Goal: Contribute content

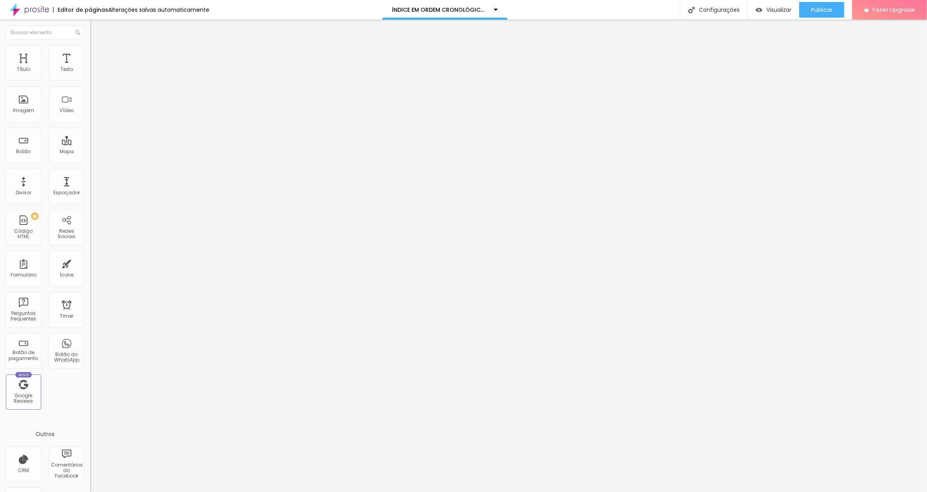
click at [90, 74] on input "A OUTRA UNIVERSIDADE" at bounding box center [137, 70] width 94 height 8
paste input "[DATE]"
click at [90, 74] on input "A OUTRA UNIVERSIDADE[DATE]" at bounding box center [137, 70] width 94 height 8
type input "A OUTRA UNIVERSIDADE [DATE]"
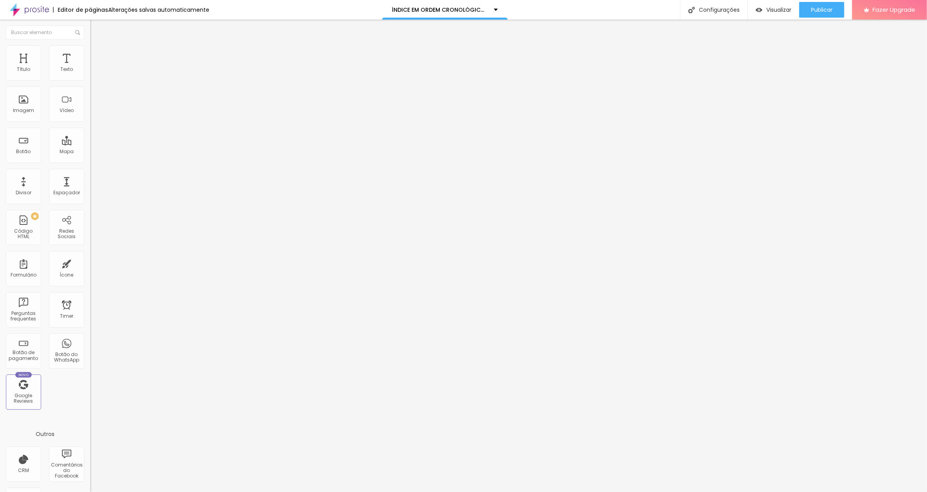
scroll to position [0, 0]
click at [90, 74] on input "OS DESTROÇOS DELE" at bounding box center [137, 70] width 94 height 8
paste input "[DATE]"
click at [90, 74] on input "OS DESTROÇOS DELE[DATE]" at bounding box center [137, 70] width 94 height 8
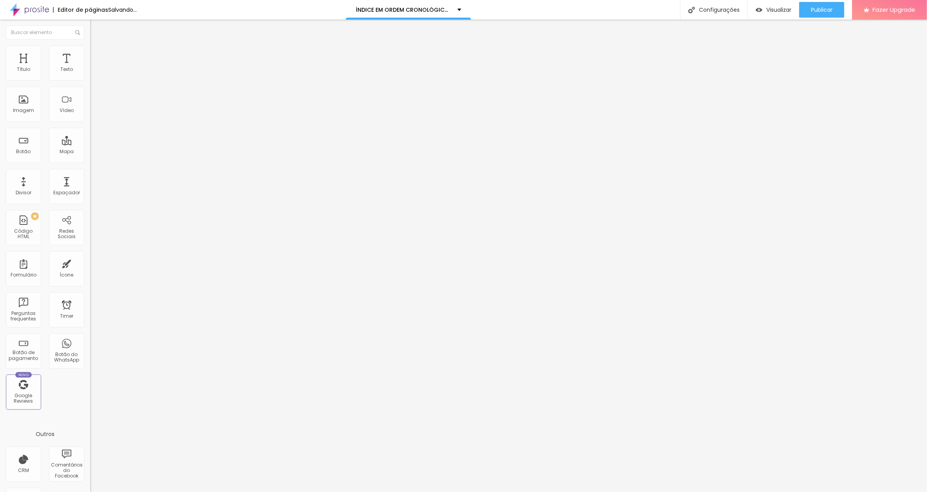
type input "OS DESTROÇOS DELE [DATE]"
click at [90, 74] on input "SEIS DE PAUS" at bounding box center [137, 70] width 94 height 8
paste input "[DATE]"
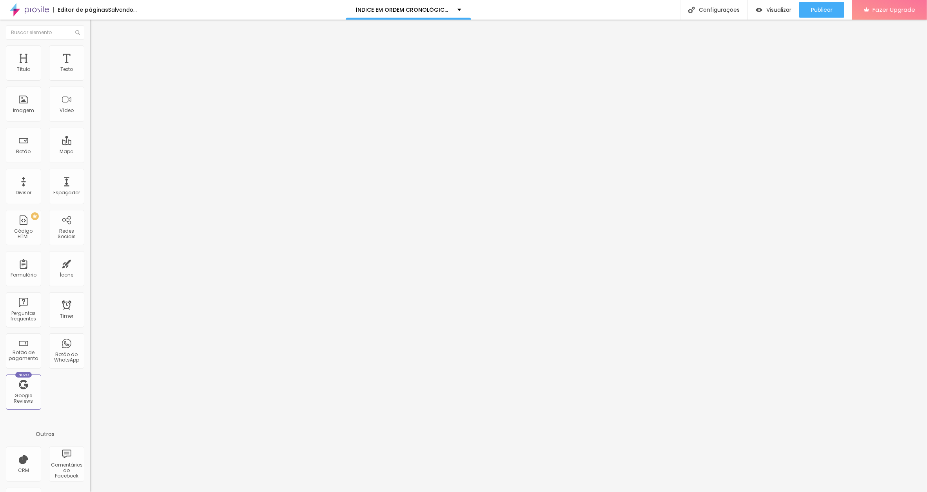
click at [90, 74] on input "SEIS DE PAUS[DATE]" at bounding box center [137, 70] width 94 height 8
type input "SEIS DE PAUS [DATE]"
click at [819, 7] on span "Publicar" at bounding box center [822, 10] width 22 height 6
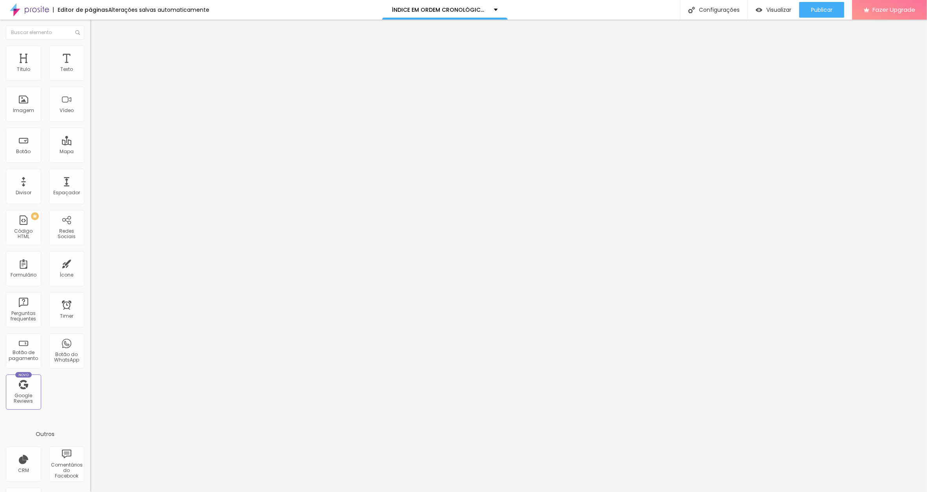
click at [90, 74] on input "OS PAPÉIS HIGIÉNICOS SUJOS DE SANGUE" at bounding box center [137, 70] width 94 height 8
paste input "[DATE]"
click at [90, 74] on input "OS PAPÉIS HIGIÉNICOS SUJOS DE SANGUE[DATE]" at bounding box center [137, 70] width 94 height 8
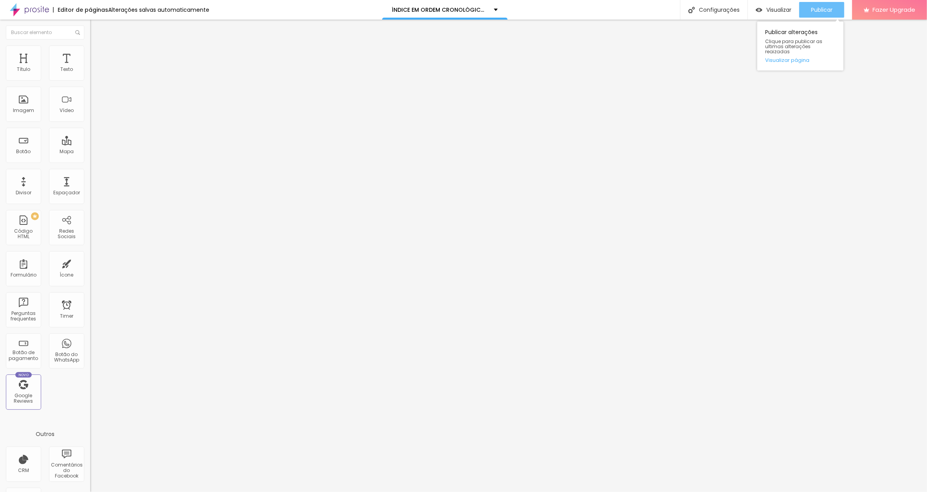
type input "OS PAPÉIS HIGIÉNICOS SUJOS DE SANGUE [DATE]"
click at [826, 7] on span "Publicar" at bounding box center [822, 10] width 22 height 6
click at [90, 74] on input "EU JÁ FIZ ISSO" at bounding box center [137, 70] width 94 height 8
paste input "[DATE]"
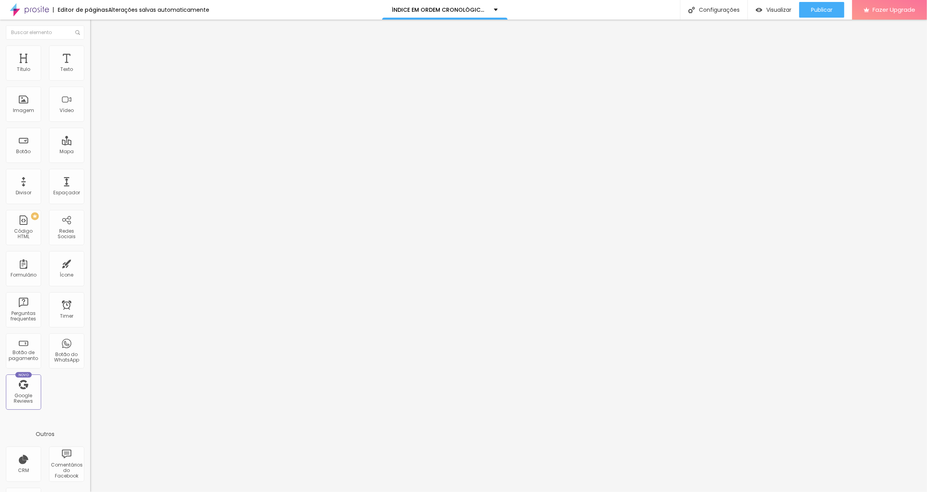
scroll to position [0, 15]
click at [90, 74] on input "EU JÁ FIZ ISSO[DATE]" at bounding box center [137, 70] width 94 height 8
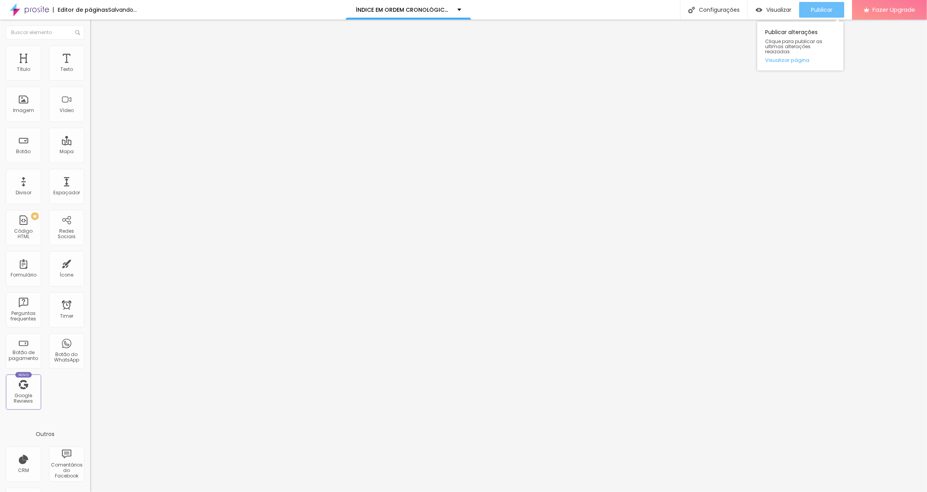
type input "EU JÁ FIZ ISSO [DATE]"
click at [816, 13] on span "Publicar" at bounding box center [822, 10] width 22 height 6
click at [817, 11] on span "Publicar" at bounding box center [822, 10] width 22 height 6
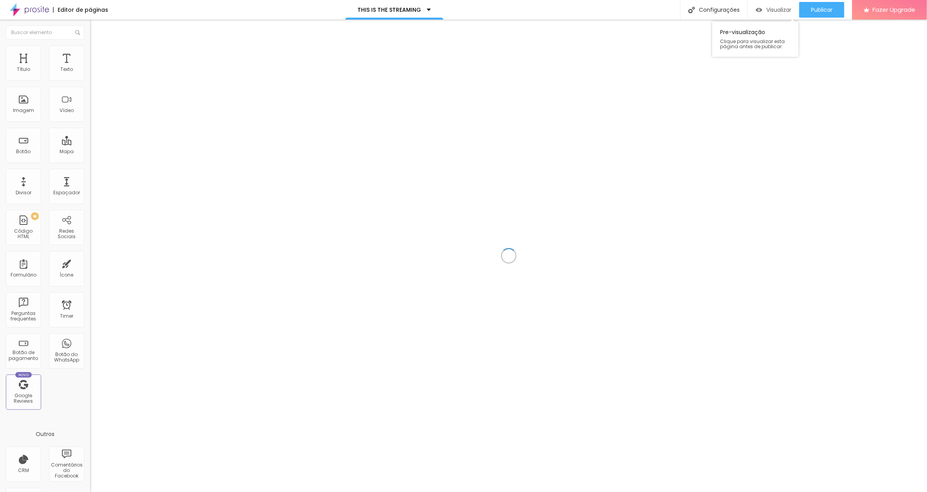
click at [777, 8] on span "Visualizar" at bounding box center [778, 10] width 25 height 6
